Goal: Information Seeking & Learning: Learn about a topic

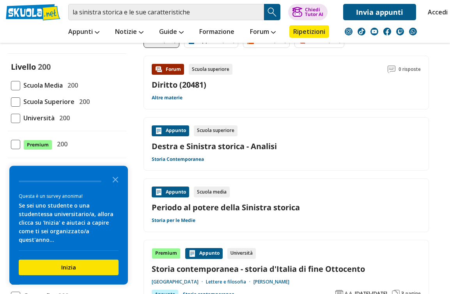
scroll to position [169, 0]
click at [118, 187] on icon "Close the survey" at bounding box center [116, 179] width 16 height 16
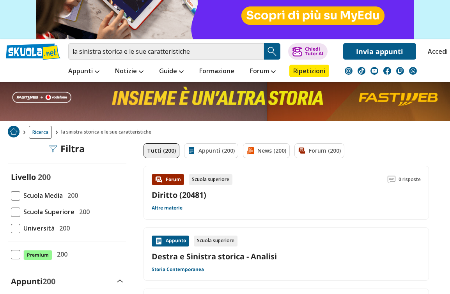
scroll to position [58, 0]
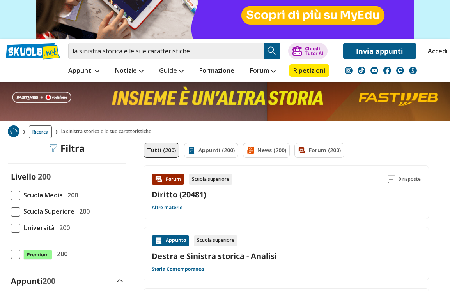
click at [21, 192] on span "Scuola Media" at bounding box center [41, 195] width 42 height 10
click at [11, 195] on input "Scuola Media 200" at bounding box center [11, 195] width 0 height 0
checkbox input "true"
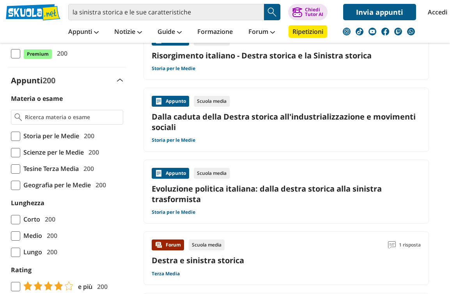
scroll to position [162, 0]
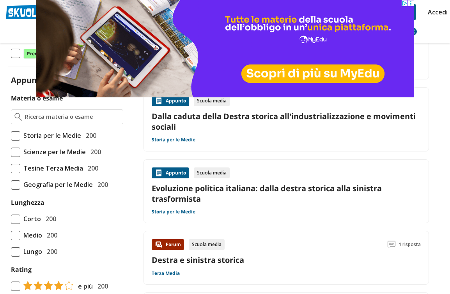
click at [92, 132] on span "200" at bounding box center [90, 136] width 14 height 10
click at [11, 136] on input "Storia per le Medie 200" at bounding box center [11, 136] width 0 height 0
checkbox input "true"
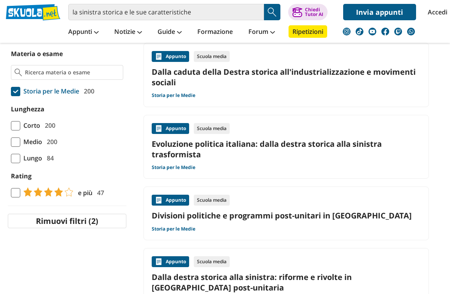
scroll to position [207, 0]
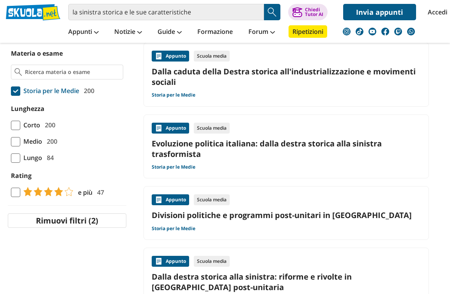
click at [42, 138] on span "Medio" at bounding box center [31, 141] width 22 height 10
click at [11, 141] on input "Medio 200" at bounding box center [11, 141] width 0 height 0
checkbox input "true"
